Goal: Task Accomplishment & Management: Complete application form

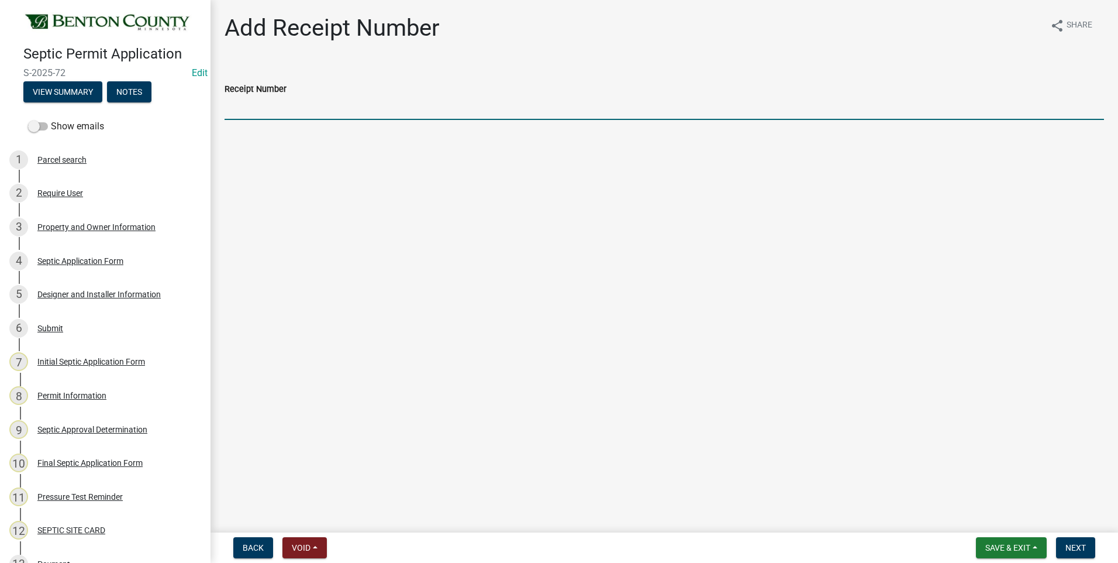
click at [273, 113] on input "Receipt Number" at bounding box center [665, 108] width 880 height 24
type input "Online"
click at [1069, 545] on span "Next" at bounding box center [1076, 547] width 20 height 9
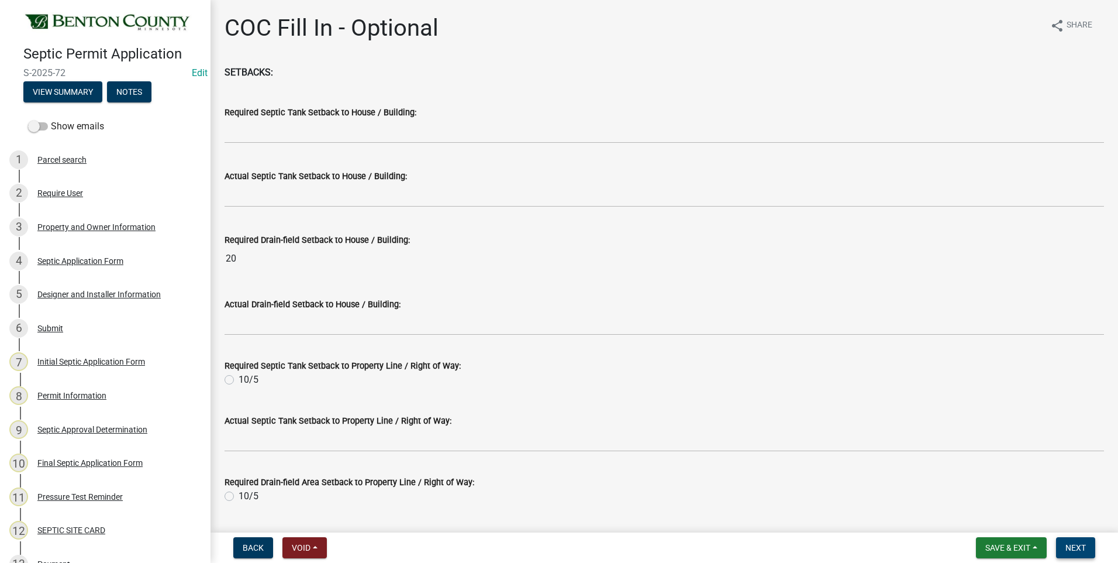
click at [1069, 545] on span "Next" at bounding box center [1076, 547] width 20 height 9
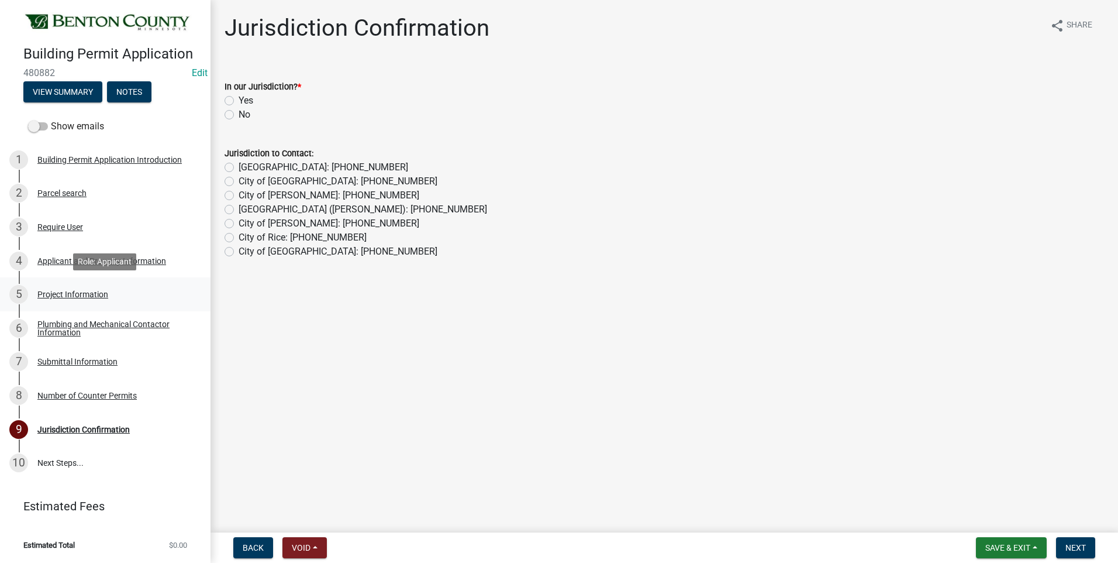
click at [58, 293] on div "Project Information" at bounding box center [72, 294] width 71 height 8
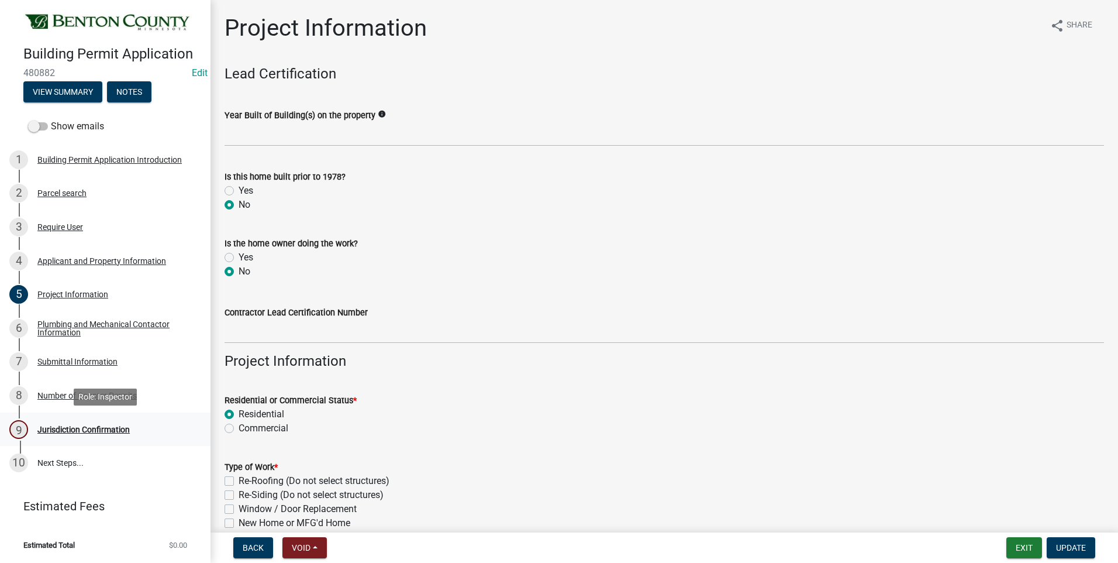
click at [76, 431] on div "Jurisdiction Confirmation" at bounding box center [83, 429] width 92 height 8
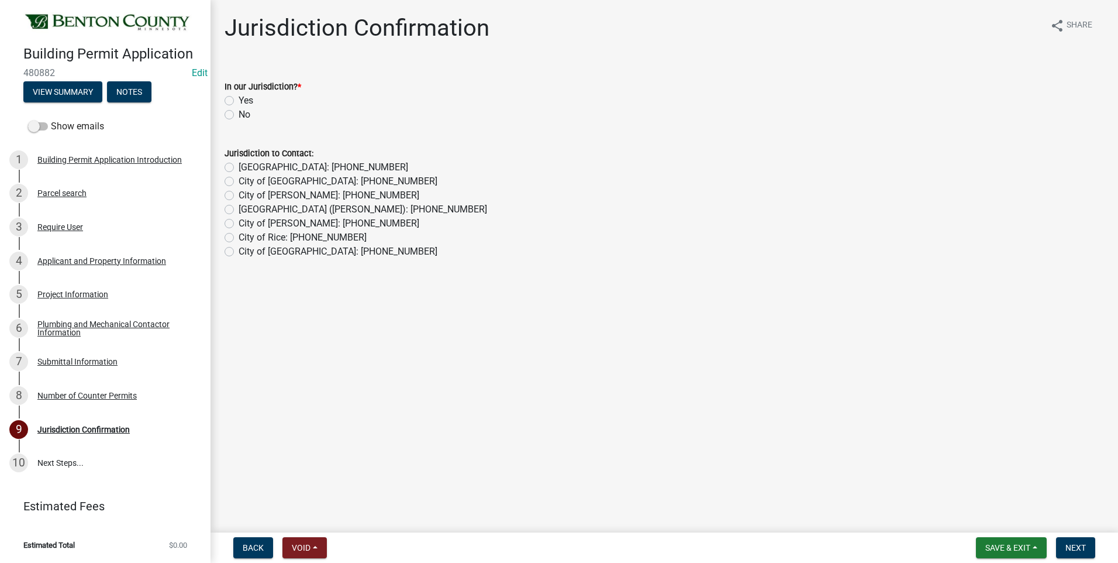
click at [239, 114] on label "No" at bounding box center [245, 115] width 12 height 14
click at [239, 114] on input "No" at bounding box center [243, 112] width 8 height 8
radio input "true"
click at [239, 168] on label "City of St Cloud: 320-255-7239" at bounding box center [324, 167] width 170 height 14
click at [239, 168] on input "City of St Cloud: 320-255-7239" at bounding box center [243, 164] width 8 height 8
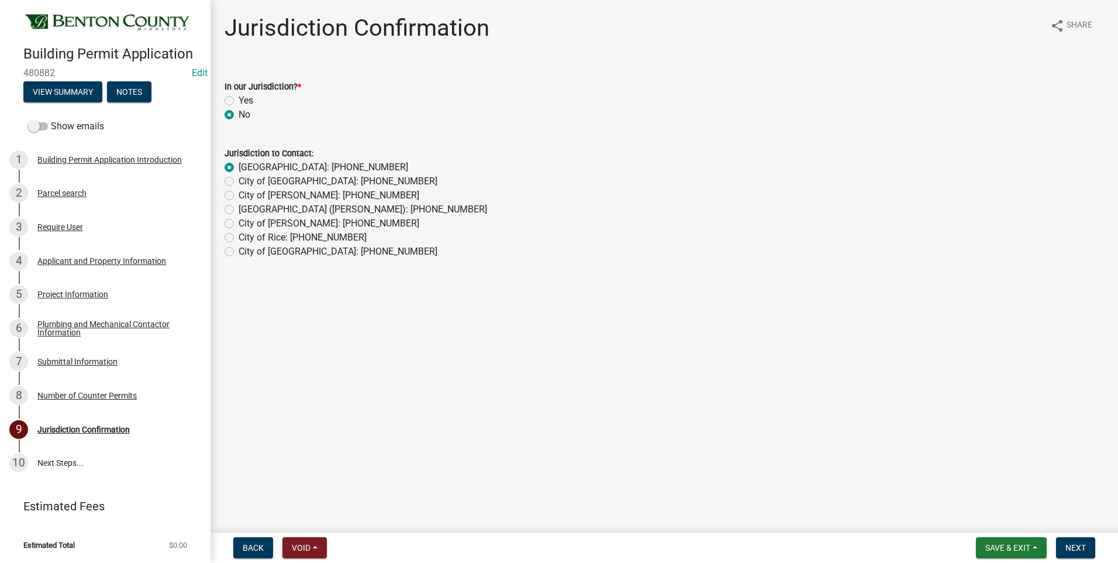
radio input "true"
click at [1076, 547] on span "Next" at bounding box center [1076, 547] width 20 height 9
